Goal: Download file/media

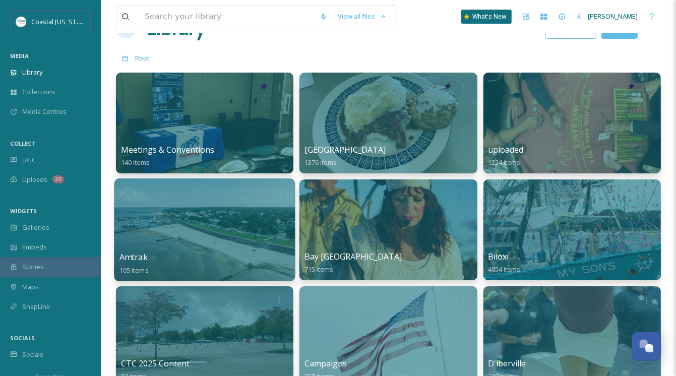
scroll to position [101, 0]
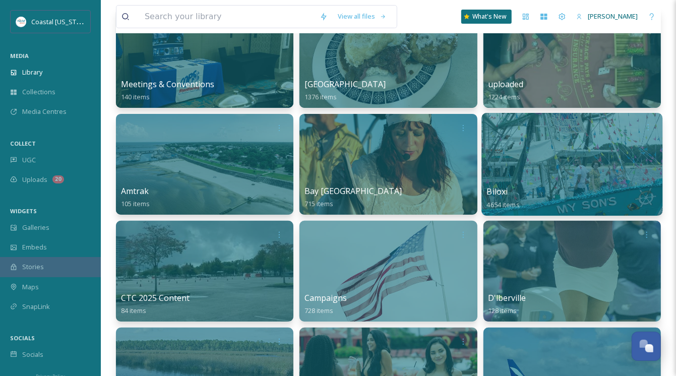
click at [565, 175] on div at bounding box center [572, 164] width 181 height 103
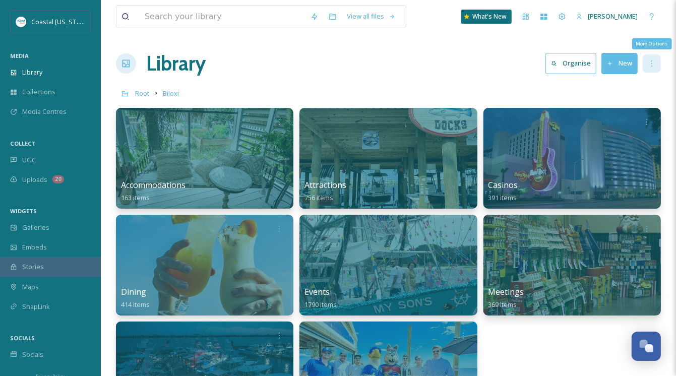
click at [650, 60] on icon at bounding box center [652, 64] width 8 height 8
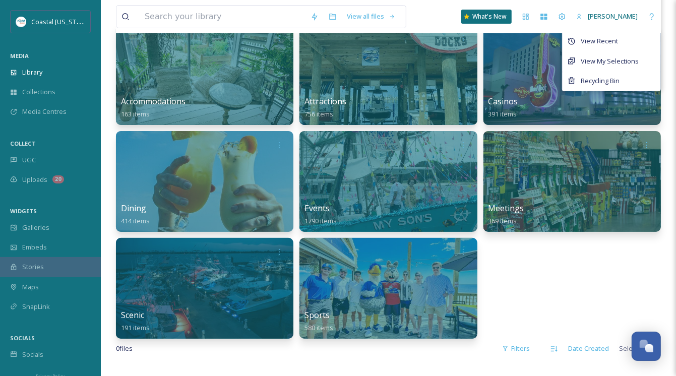
scroll to position [101, 0]
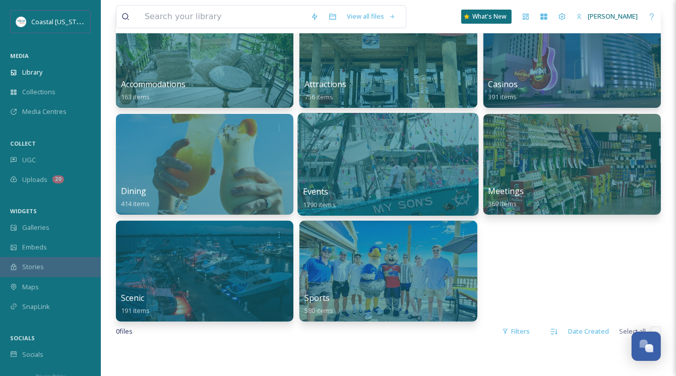
click at [383, 157] on div at bounding box center [388, 164] width 181 height 103
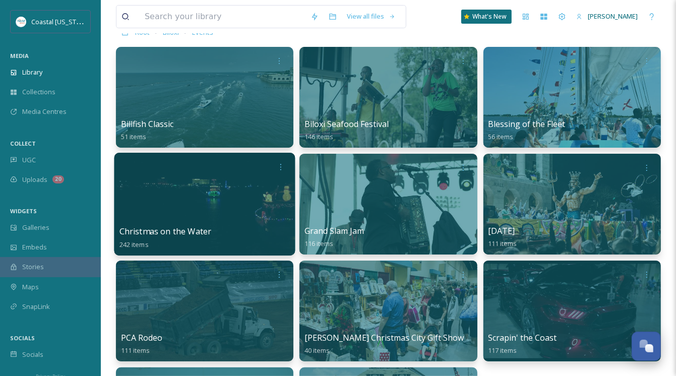
scroll to position [50, 0]
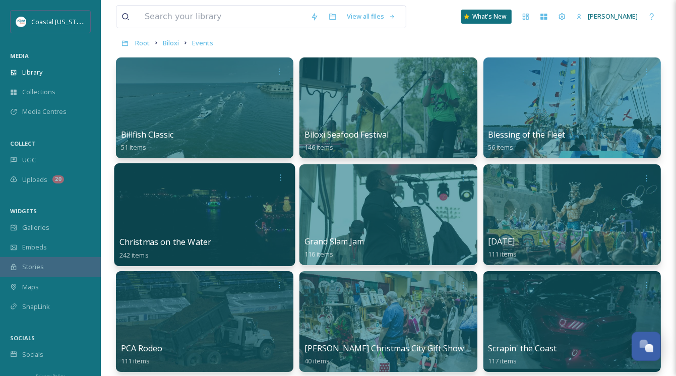
click at [210, 214] on div at bounding box center [204, 214] width 181 height 103
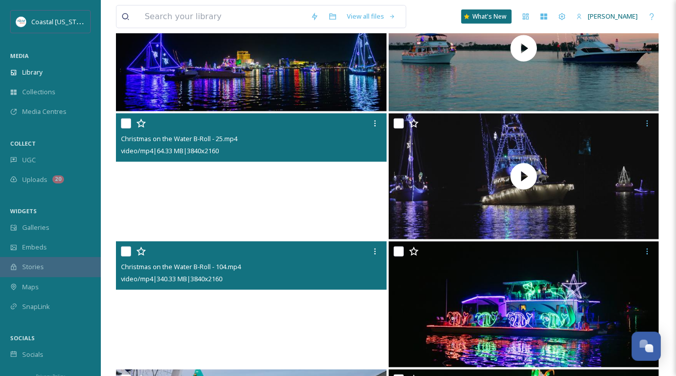
scroll to position [454, 0]
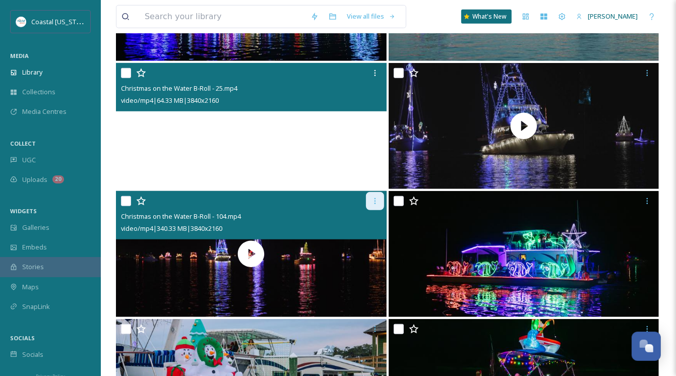
click at [374, 201] on icon at bounding box center [375, 201] width 8 height 8
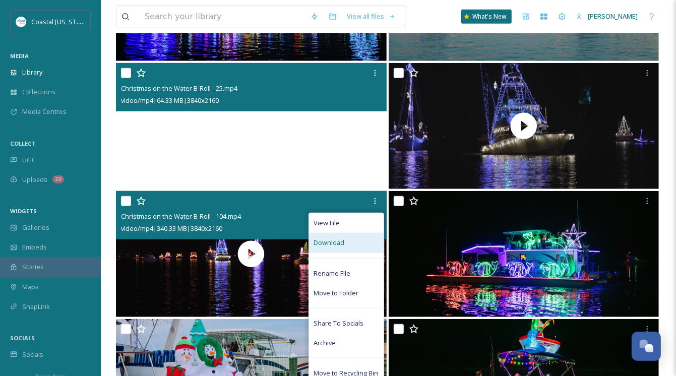
click at [342, 242] on span "Download" at bounding box center [329, 243] width 31 height 10
